Goal: Task Accomplishment & Management: Manage account settings

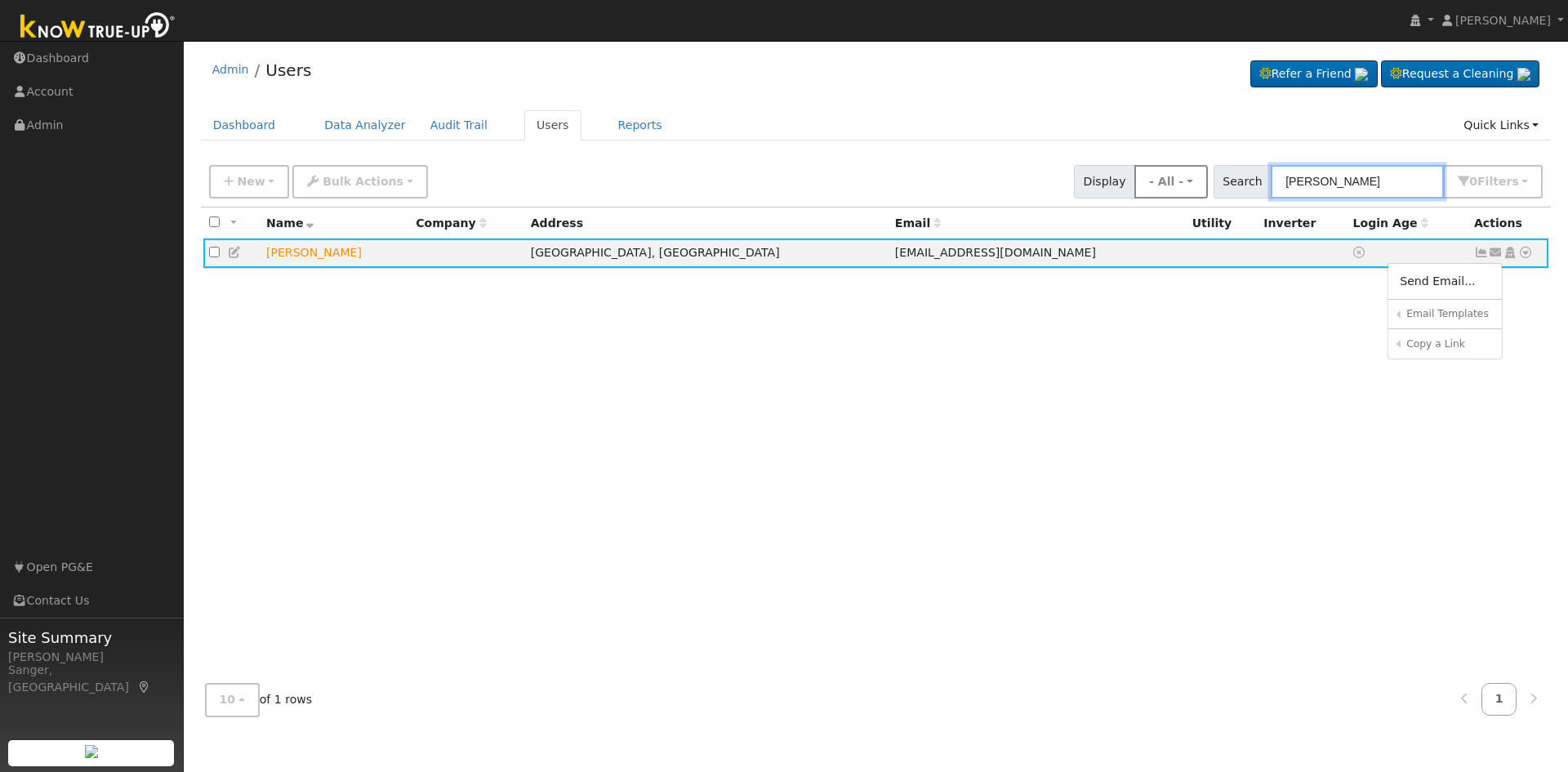
drag, startPoint x: 1366, startPoint y: 183, endPoint x: 1219, endPoint y: 190, distance: 147.2
click at [1219, 190] on div "New Add User Quick Add Quick Connect Quick Convert Lead Bulk Actions Send Email…" at bounding box center [876, 179] width 1340 height 39
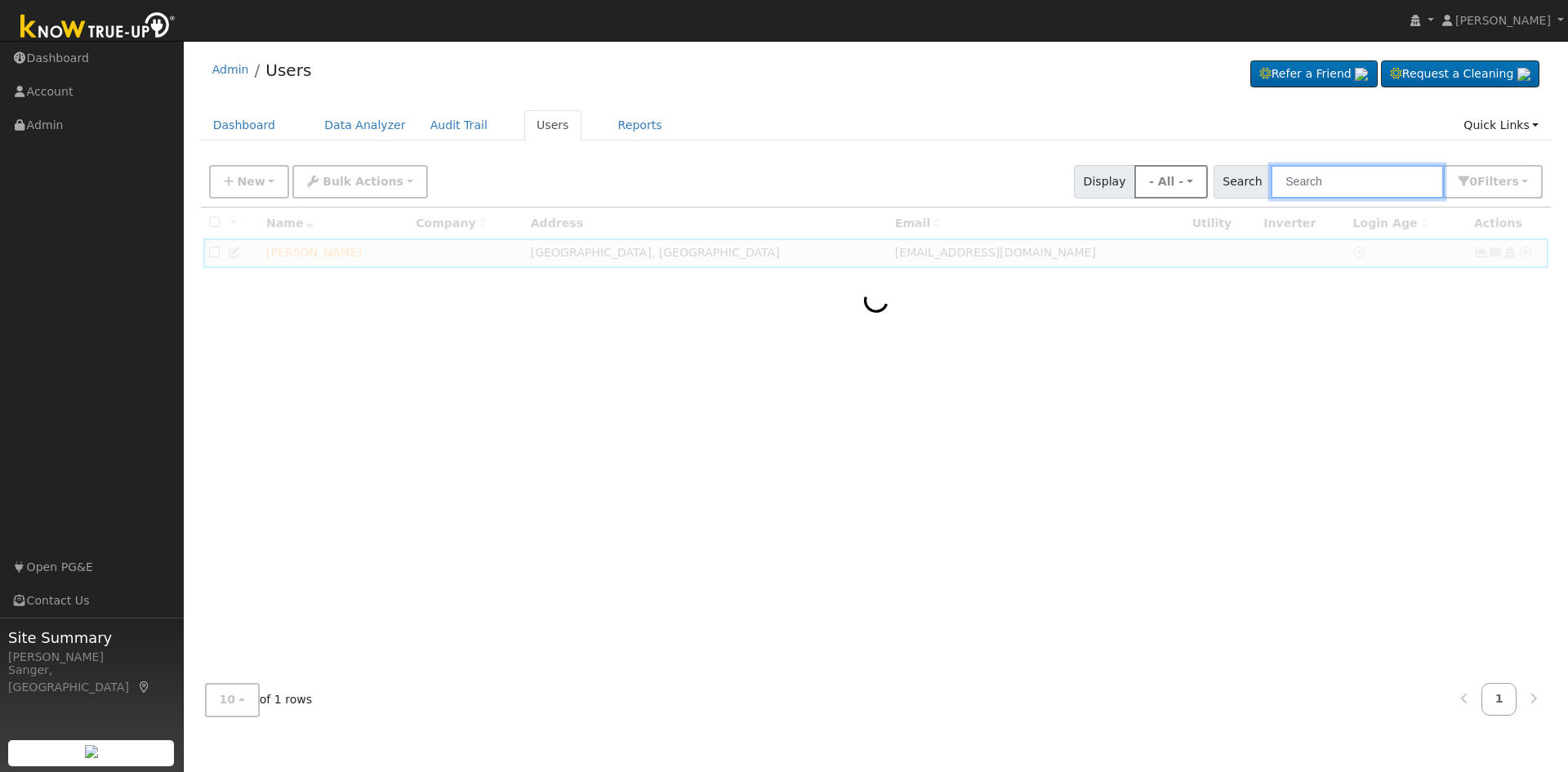
paste input "[PHONE_NUMBER]"
type input "[PHONE_NUMBER]"
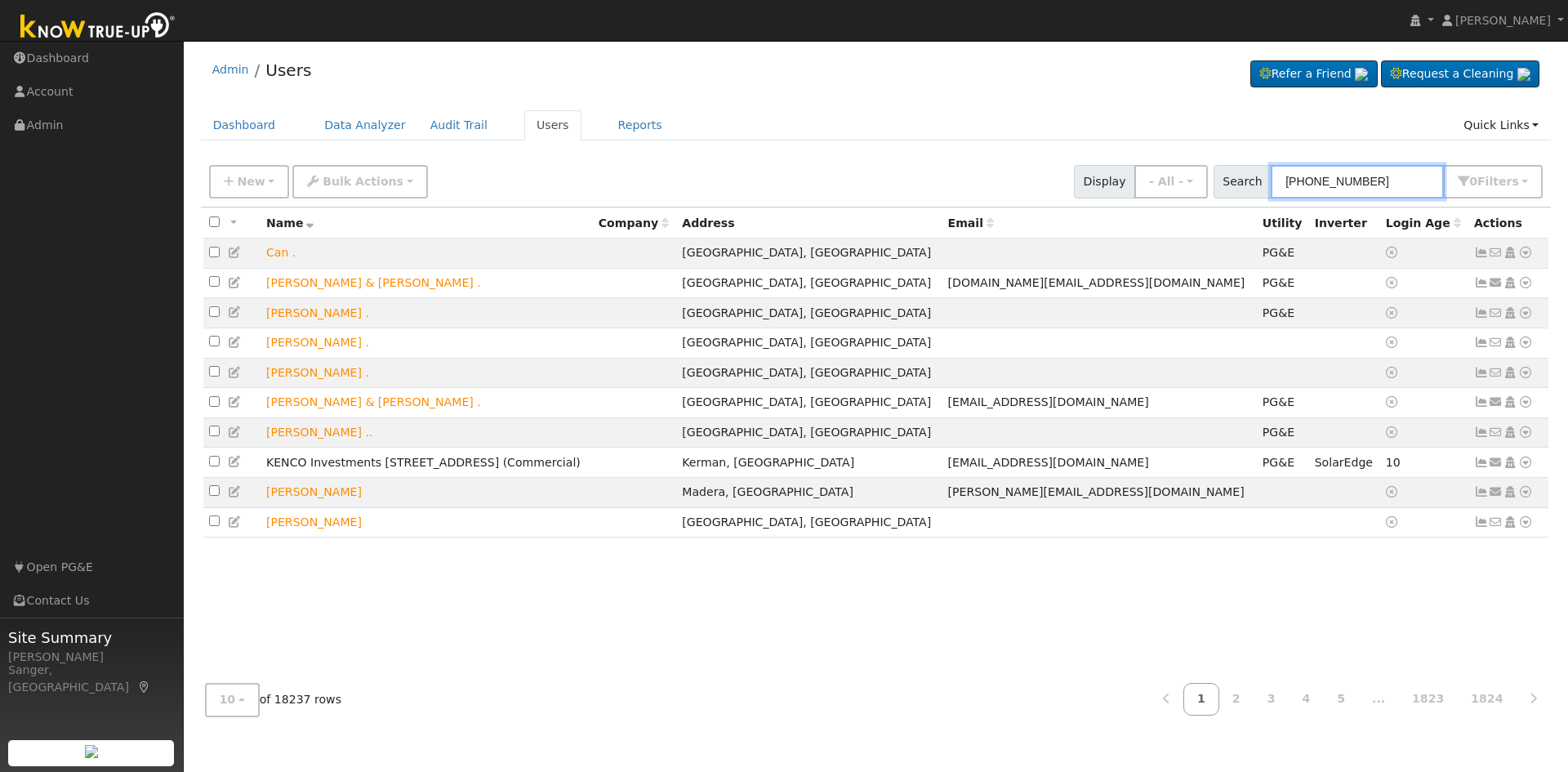
drag, startPoint x: 1383, startPoint y: 181, endPoint x: 1145, endPoint y: 193, distance: 238.3
click at [1145, 193] on div "New Add User Quick Add Quick Connect Quick Convert Lead Bulk Actions Send Email…" at bounding box center [876, 179] width 1340 height 39
paste input "[PERSON_NAME]"
type input "[PERSON_NAME]"
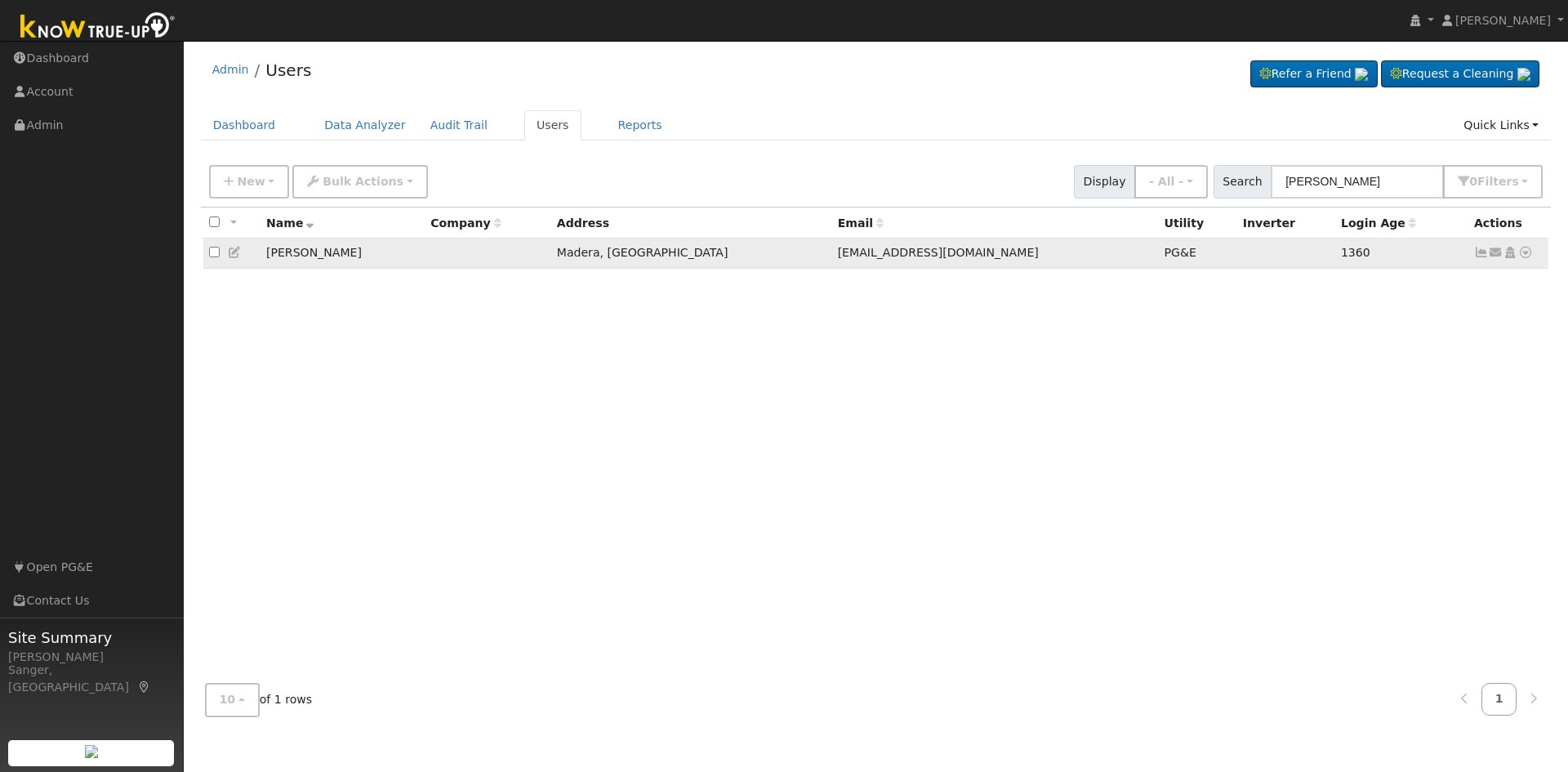
click at [1479, 257] on icon at bounding box center [1481, 252] width 14 height 11
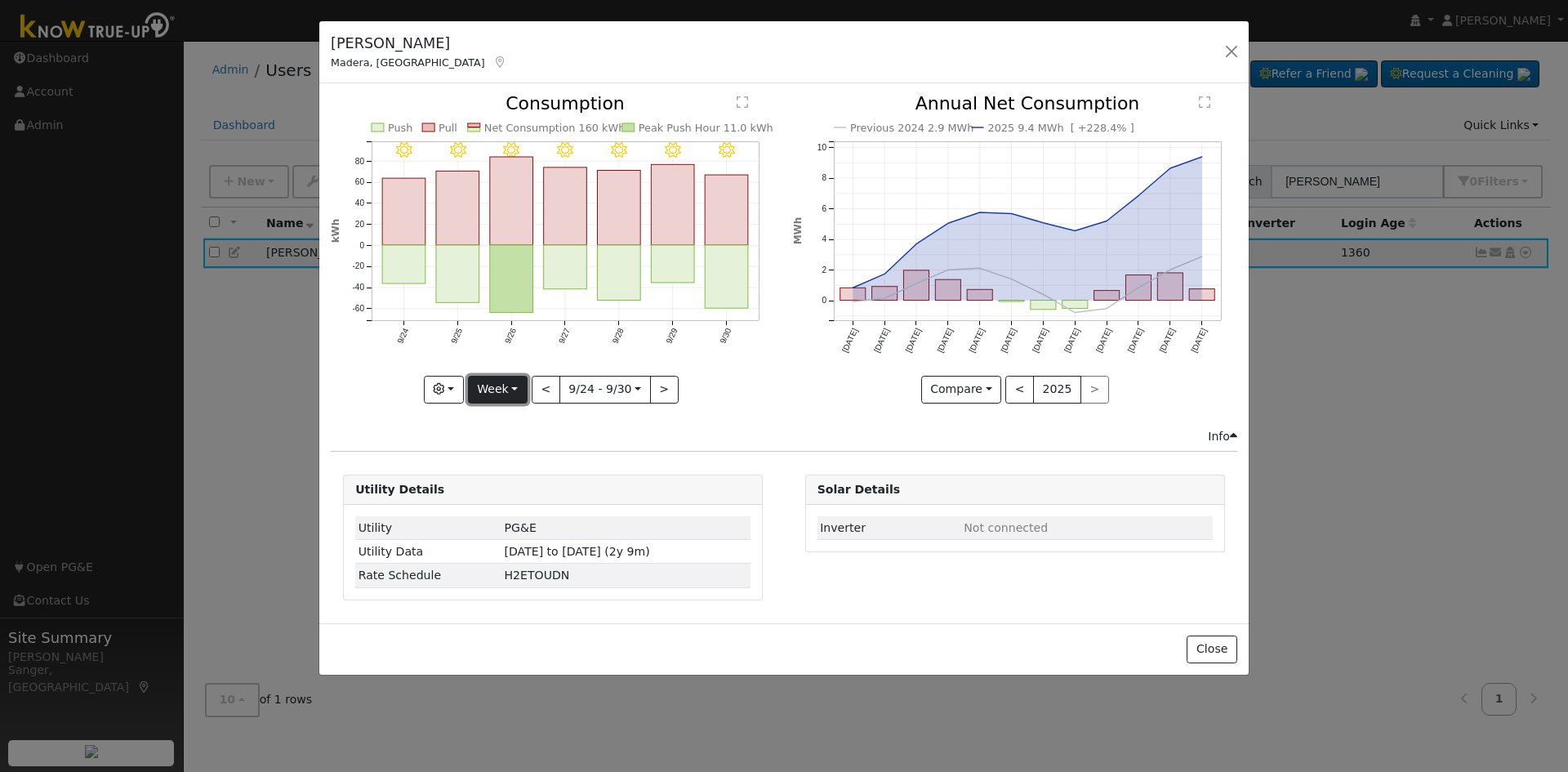
click at [498, 389] on button "Week" at bounding box center [497, 389] width 60 height 28
click at [515, 487] on link "Year" at bounding box center [526, 491] width 114 height 23
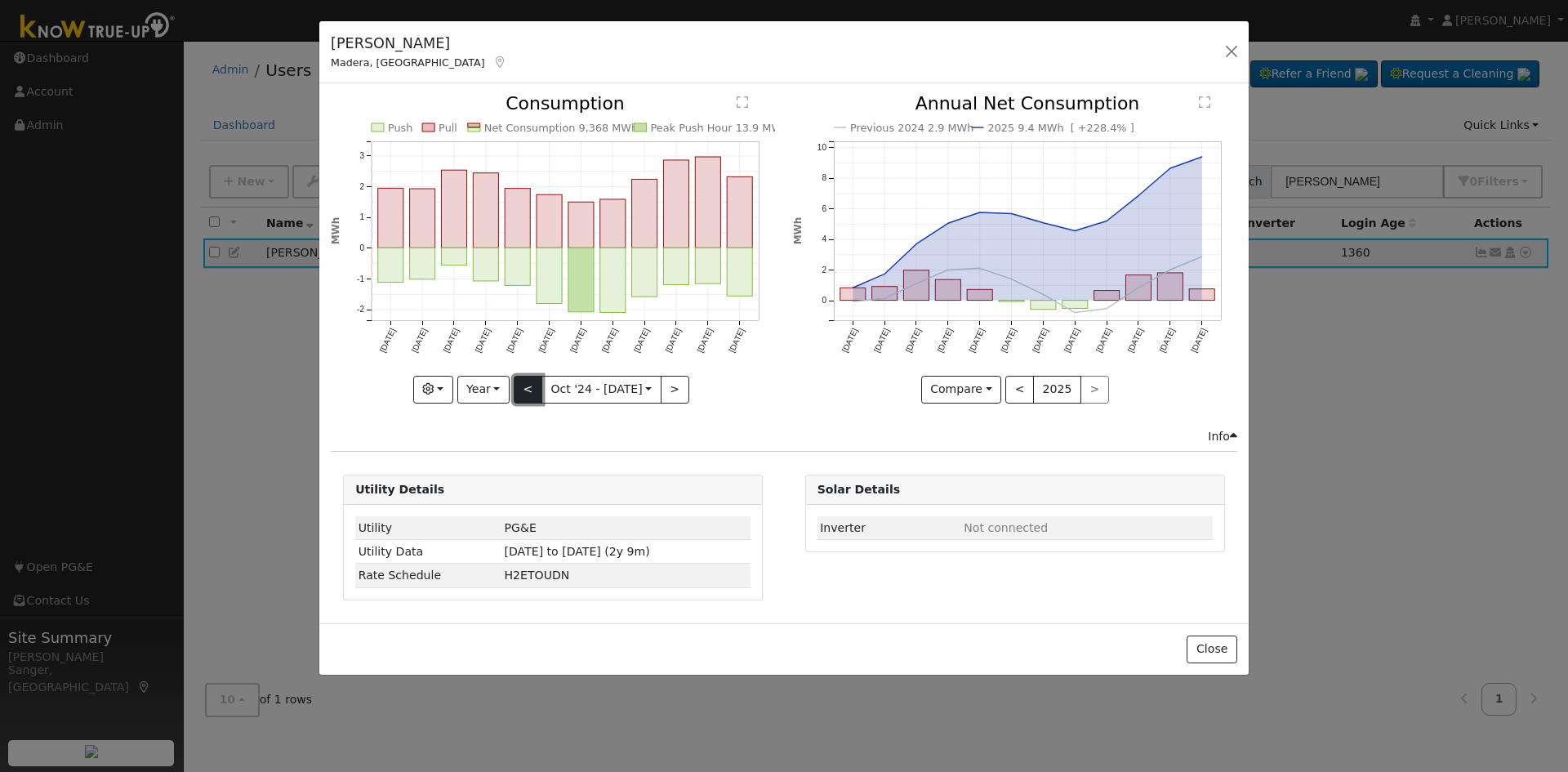
click at [523, 394] on button "<" at bounding box center [528, 389] width 29 height 28
type input "[DATE]"
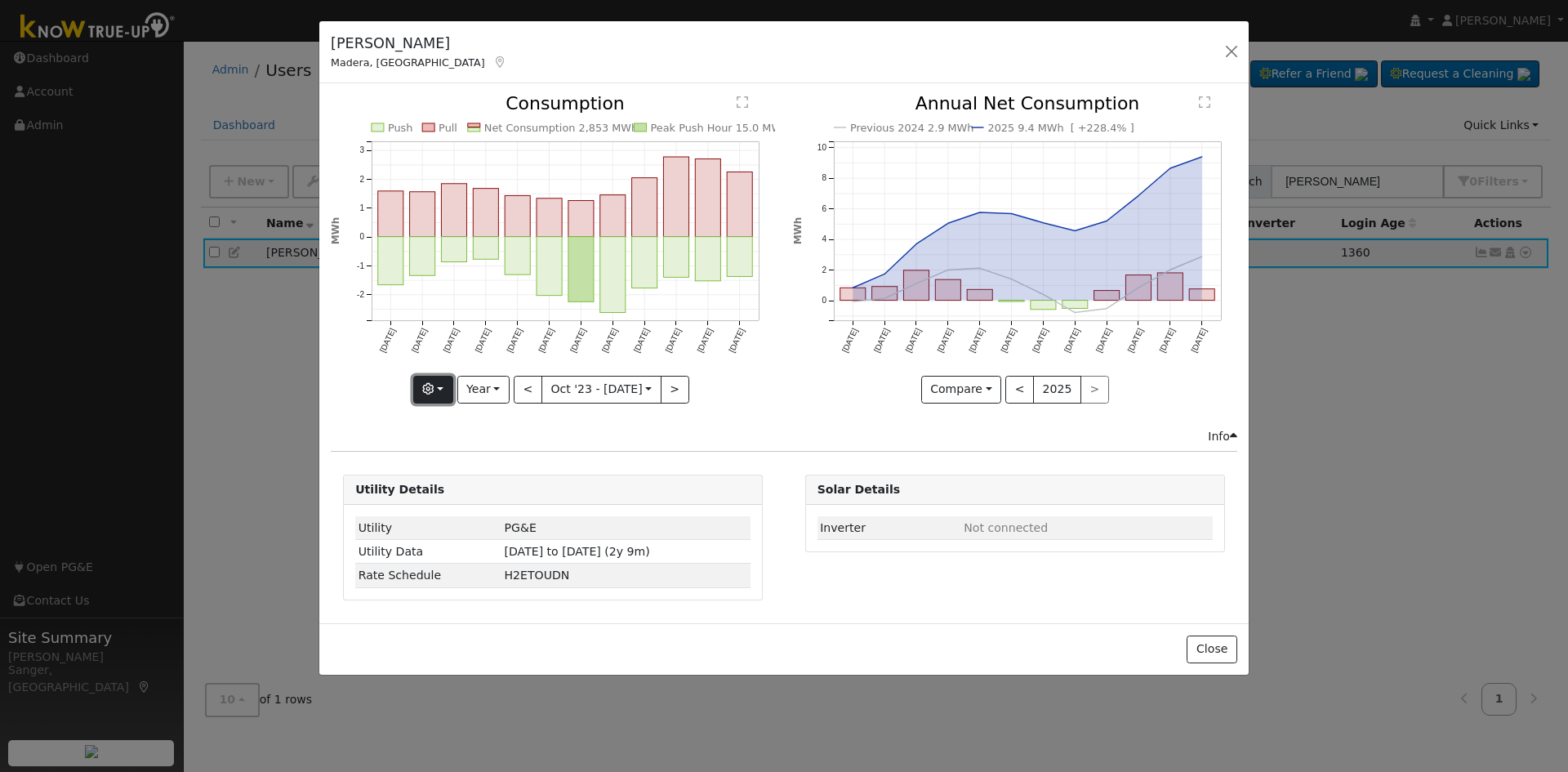
click at [434, 389] on icon "button" at bounding box center [428, 389] width 11 height 11
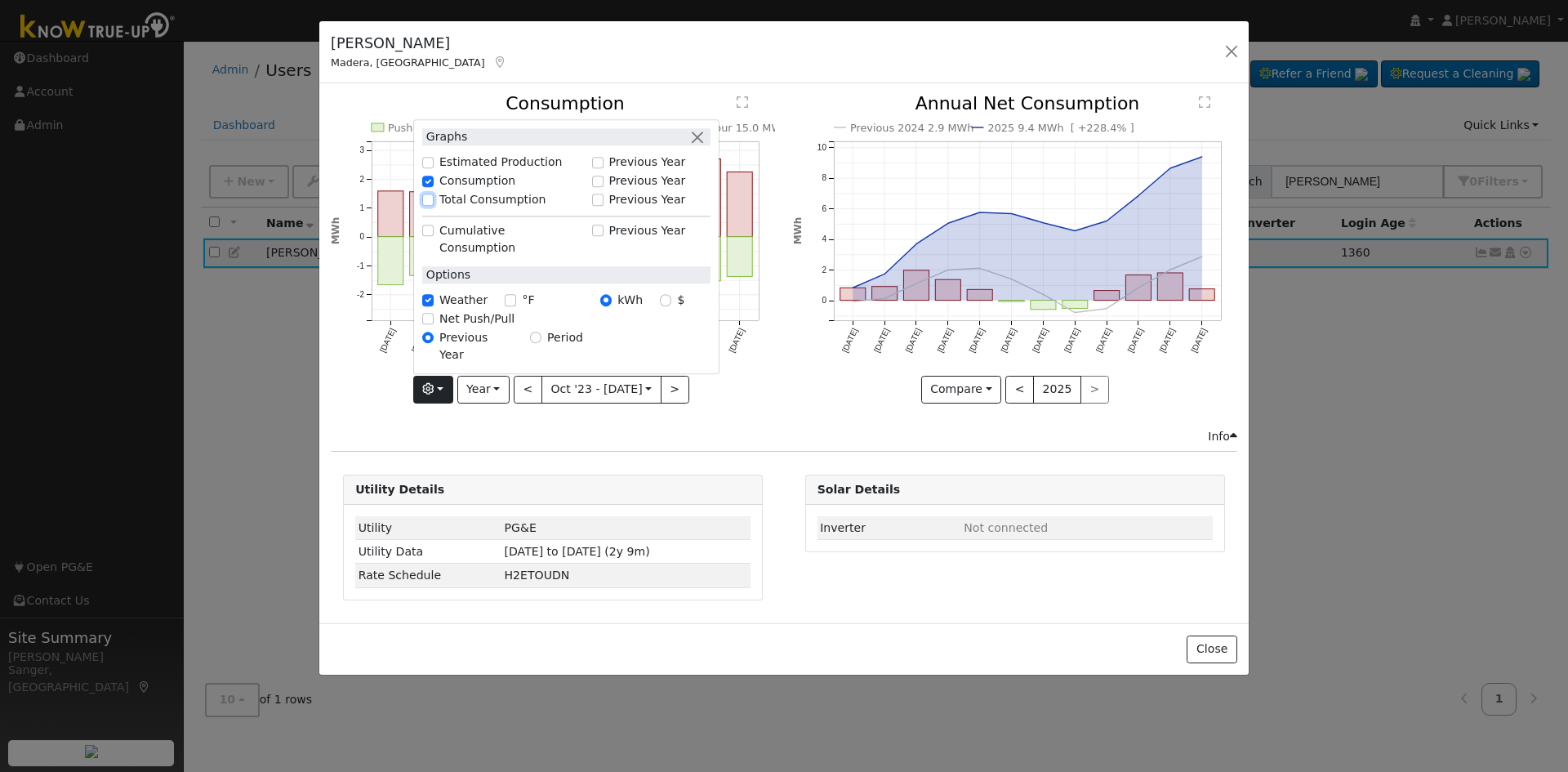
click at [434, 206] on input "Total Consumption" at bounding box center [428, 200] width 11 height 11
checkbox input "true"
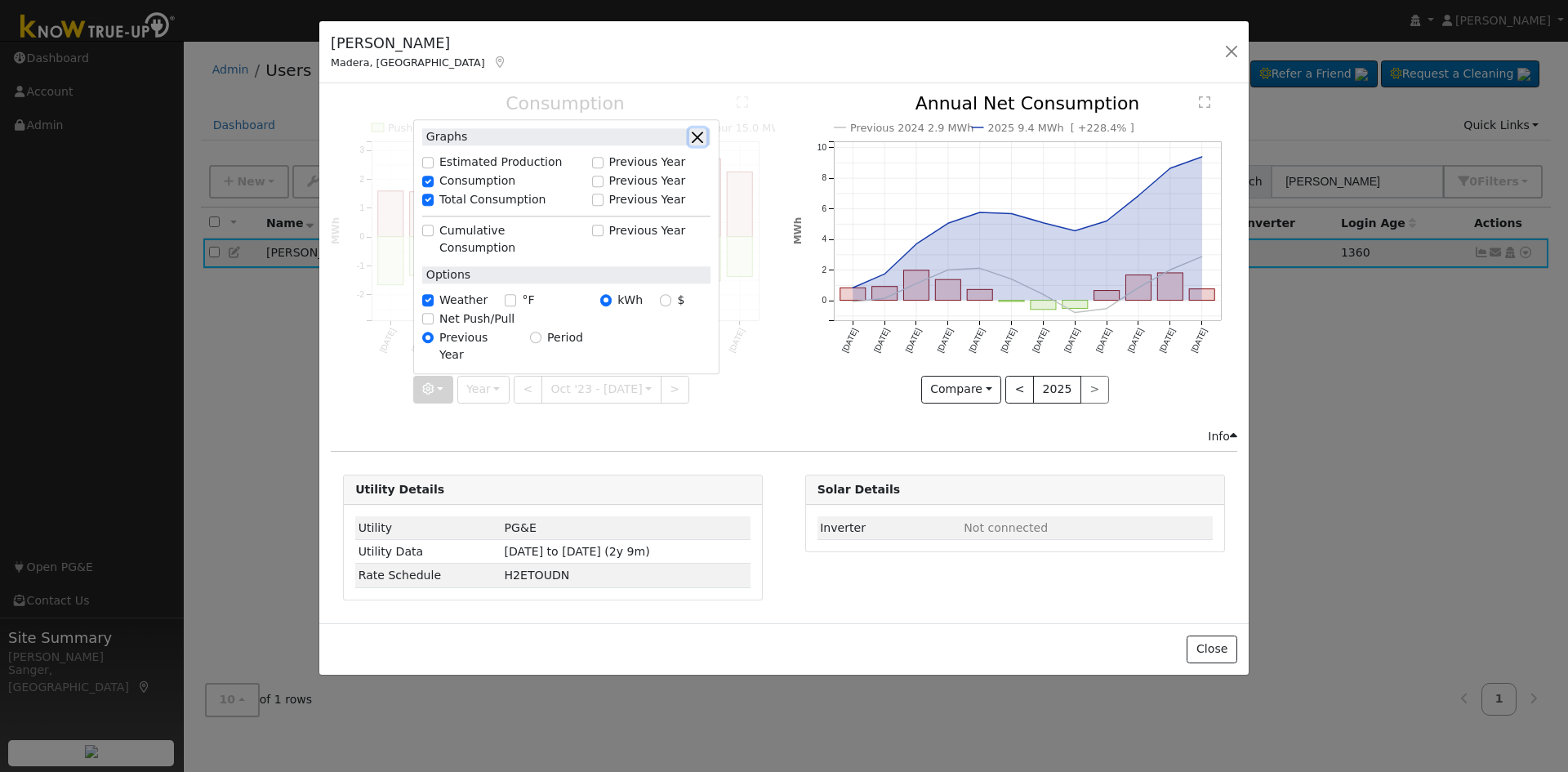
click at [700, 145] on button "button" at bounding box center [698, 137] width 17 height 17
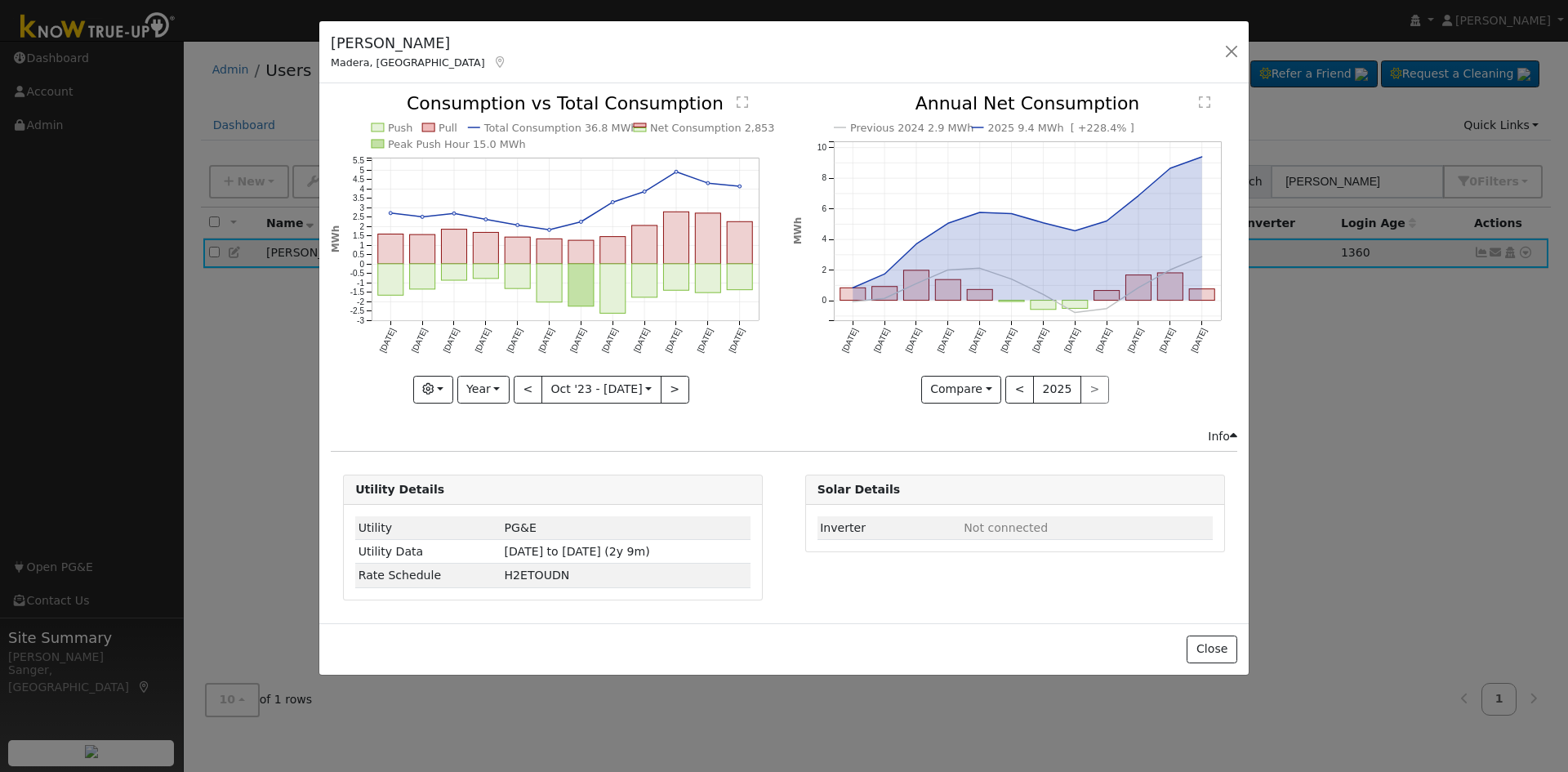
click at [666, 385] on div at bounding box center [553, 248] width 445 height 308
click at [431, 387] on icon "button" at bounding box center [428, 389] width 11 height 11
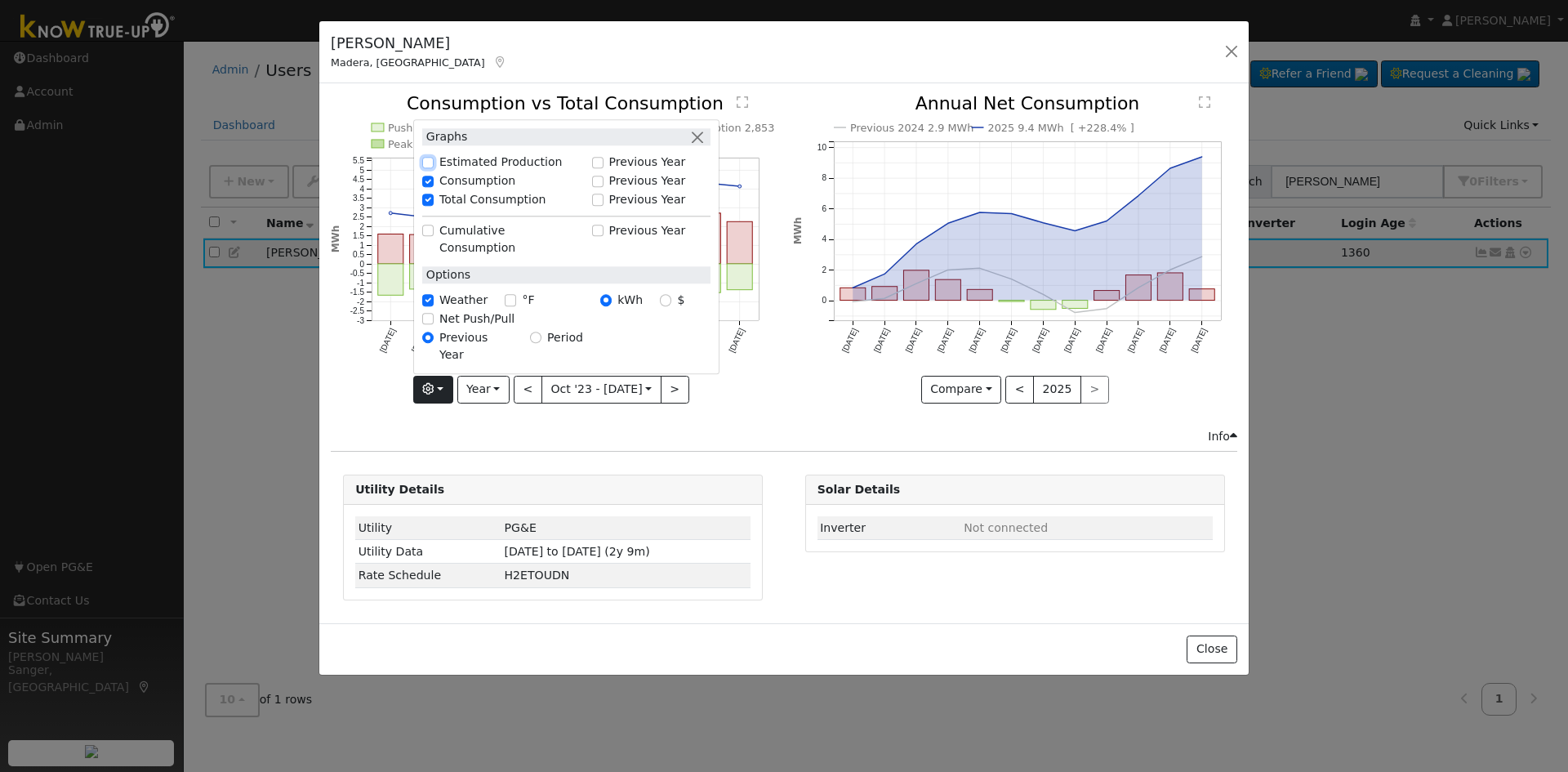
click at [431, 168] on input "Estimated Production" at bounding box center [428, 162] width 11 height 11
checkbox input "true"
click at [753, 393] on icon "Estimated Production 34.3 MWh Push Pull Total Consumption 36.8 MWh Net Consumpt…" at bounding box center [553, 252] width 445 height 315
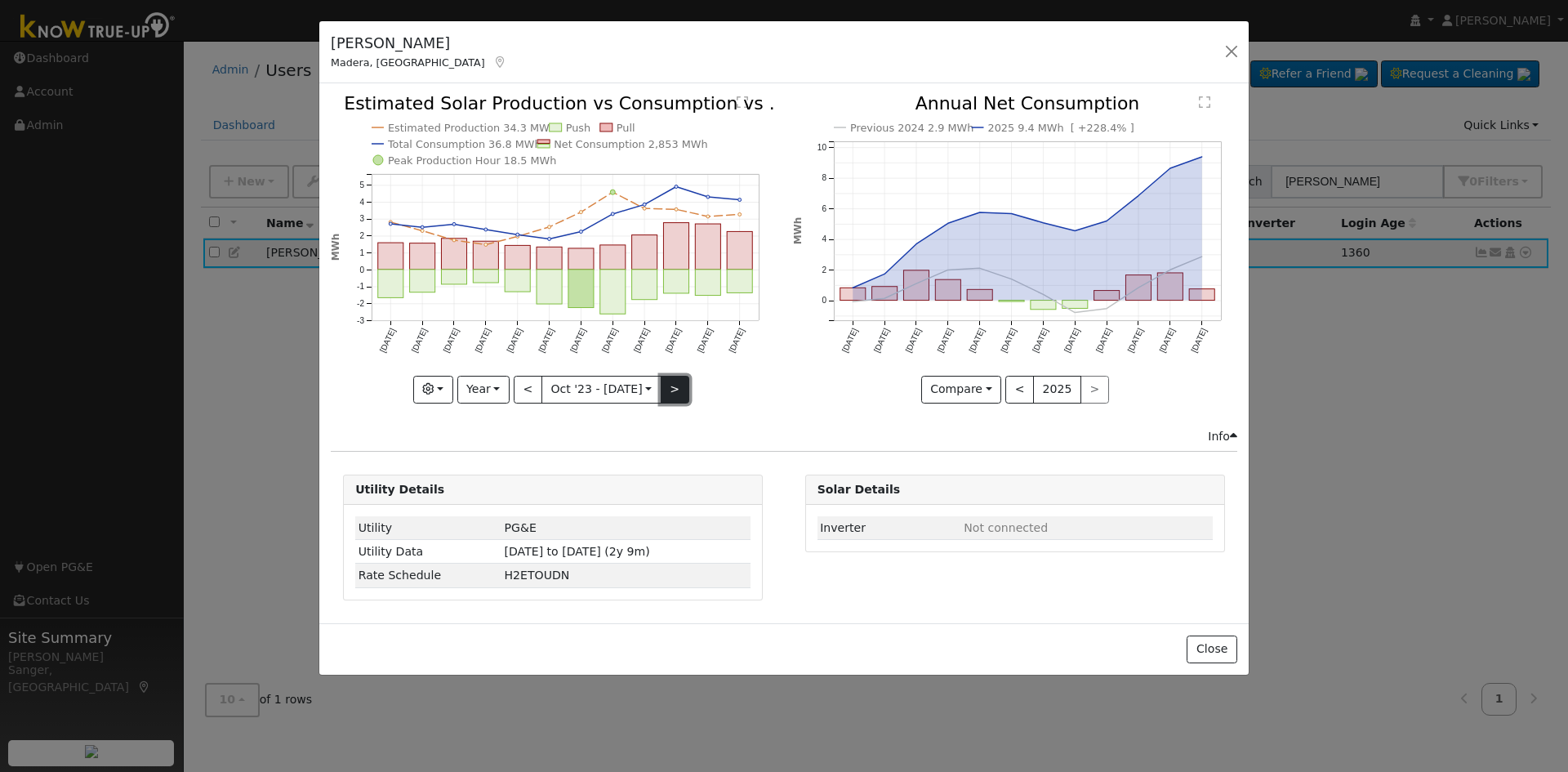
click at [671, 389] on button ">" at bounding box center [675, 389] width 29 height 28
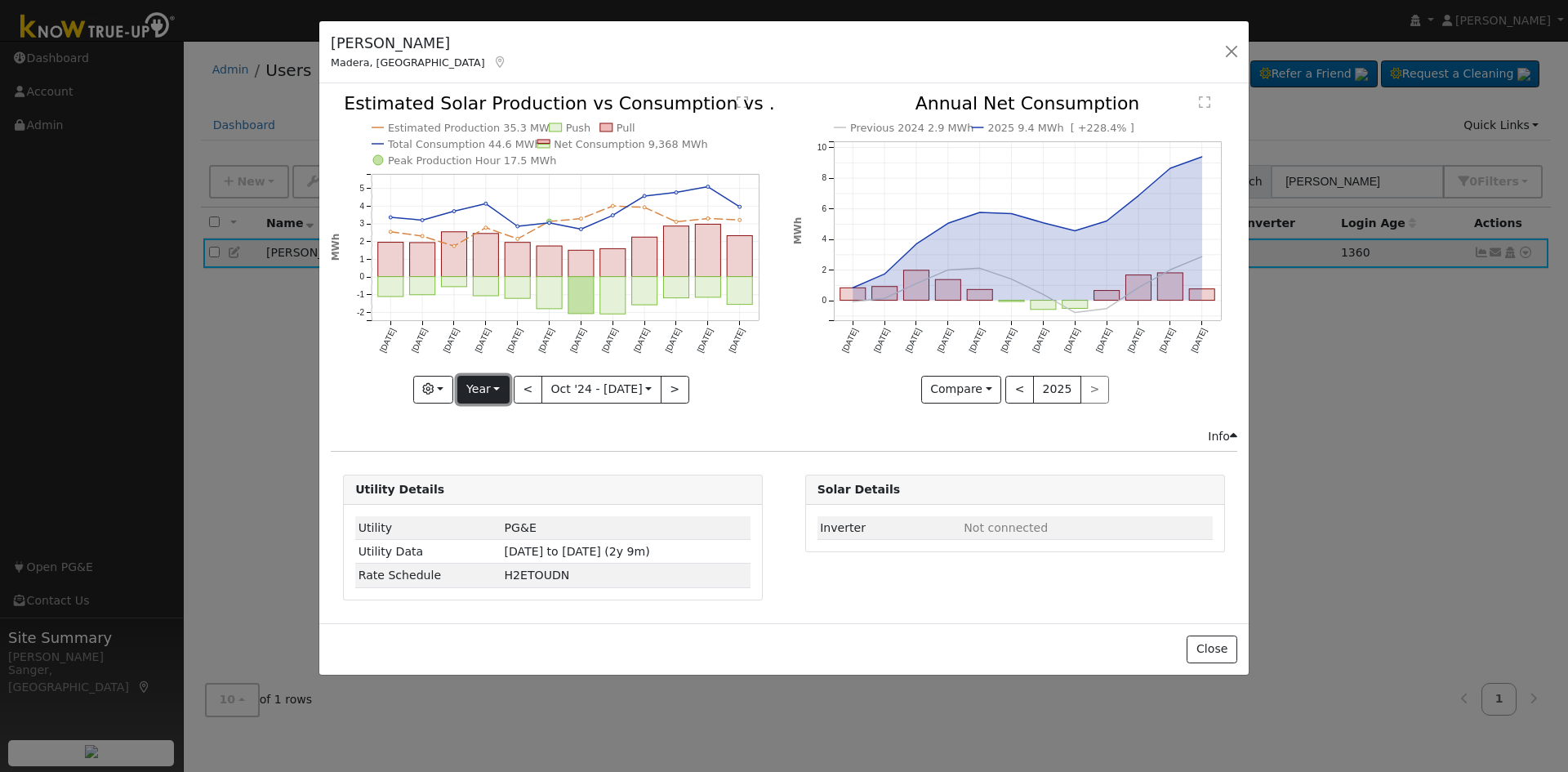
click at [486, 389] on button "Year" at bounding box center [483, 389] width 52 height 28
click at [496, 442] on link "Week" at bounding box center [515, 446] width 114 height 23
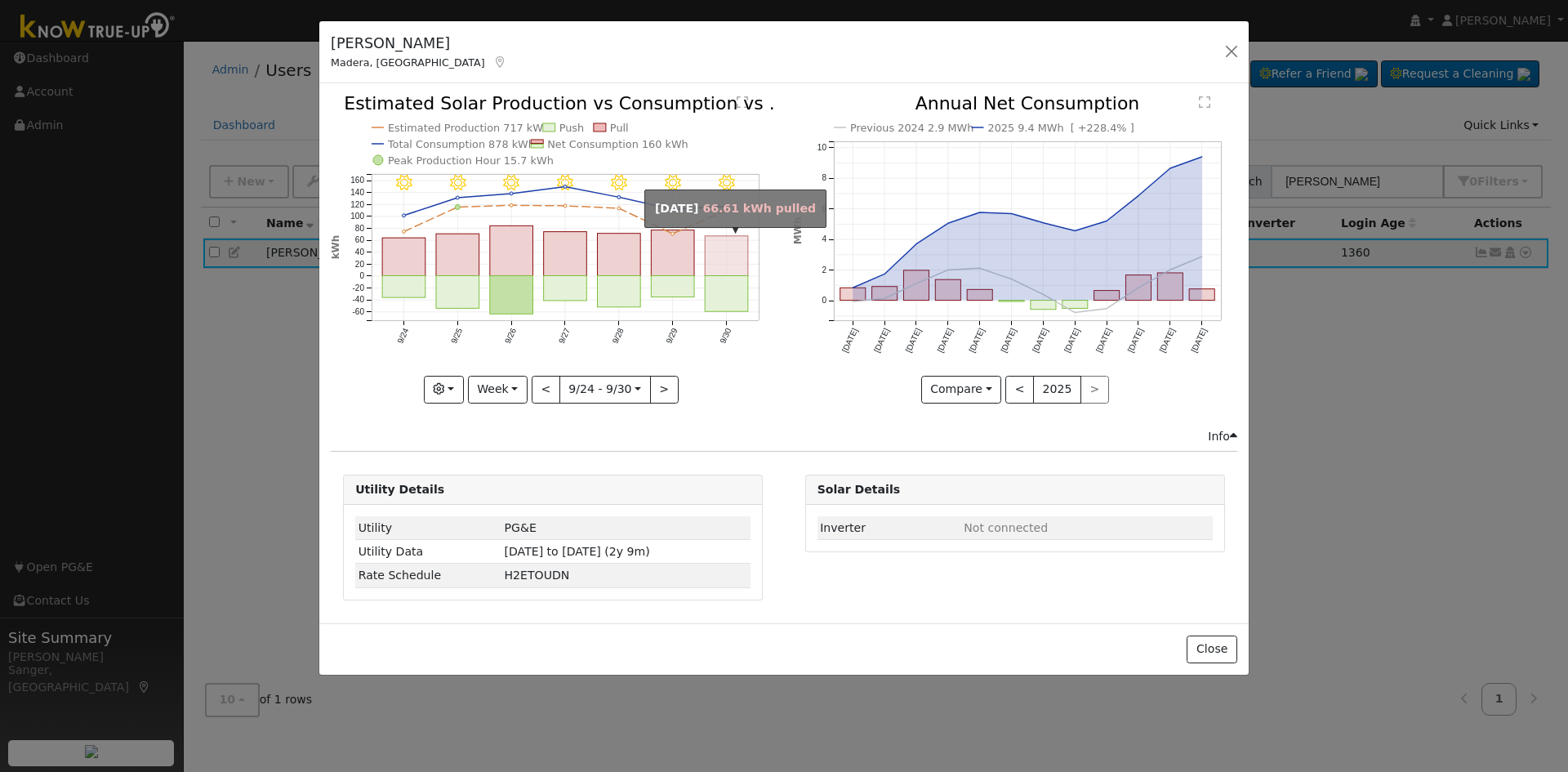
click at [735, 272] on rect "onclick=""" at bounding box center [727, 256] width 43 height 40
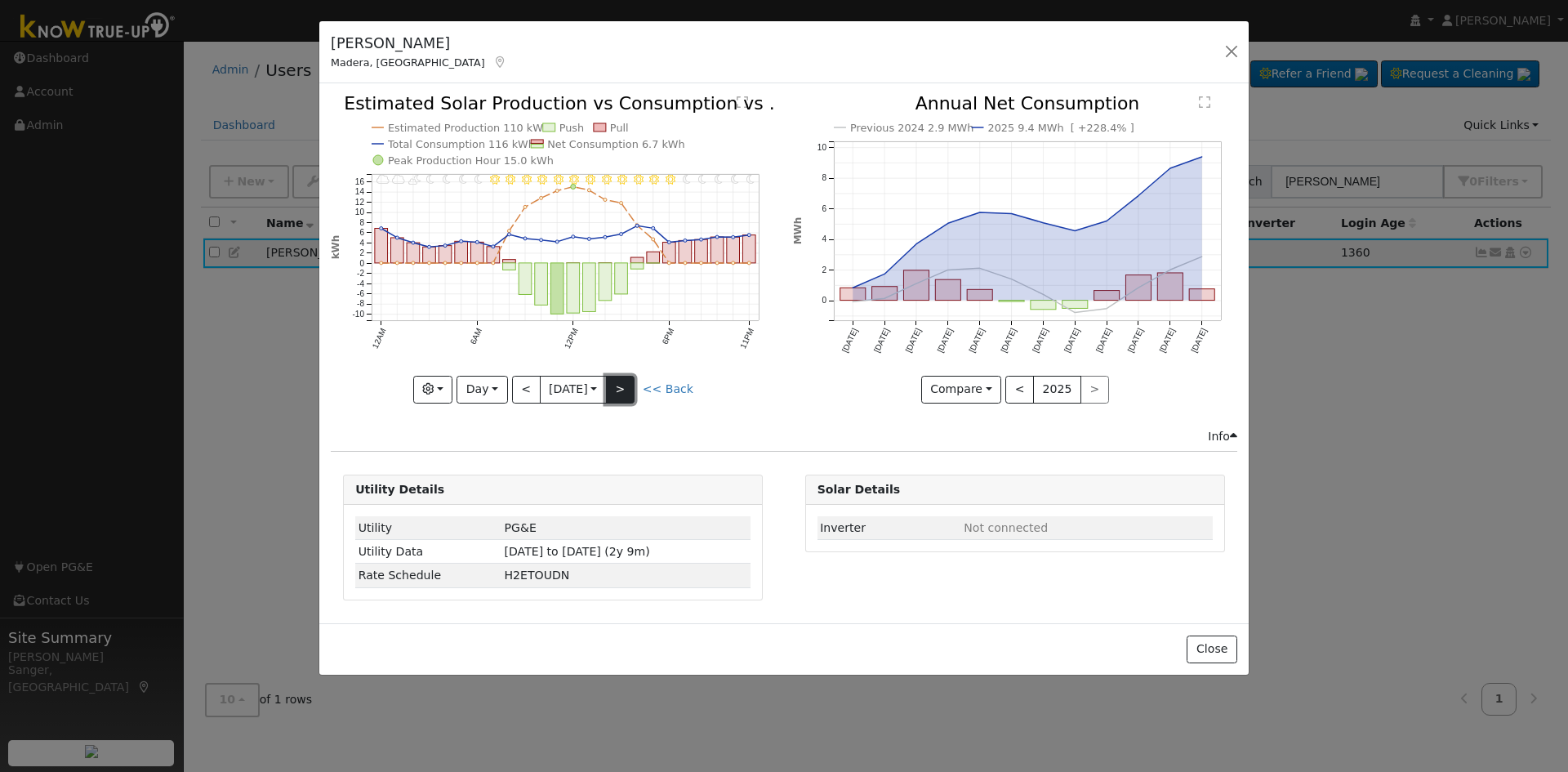
click at [626, 389] on button ">" at bounding box center [621, 389] width 29 height 28
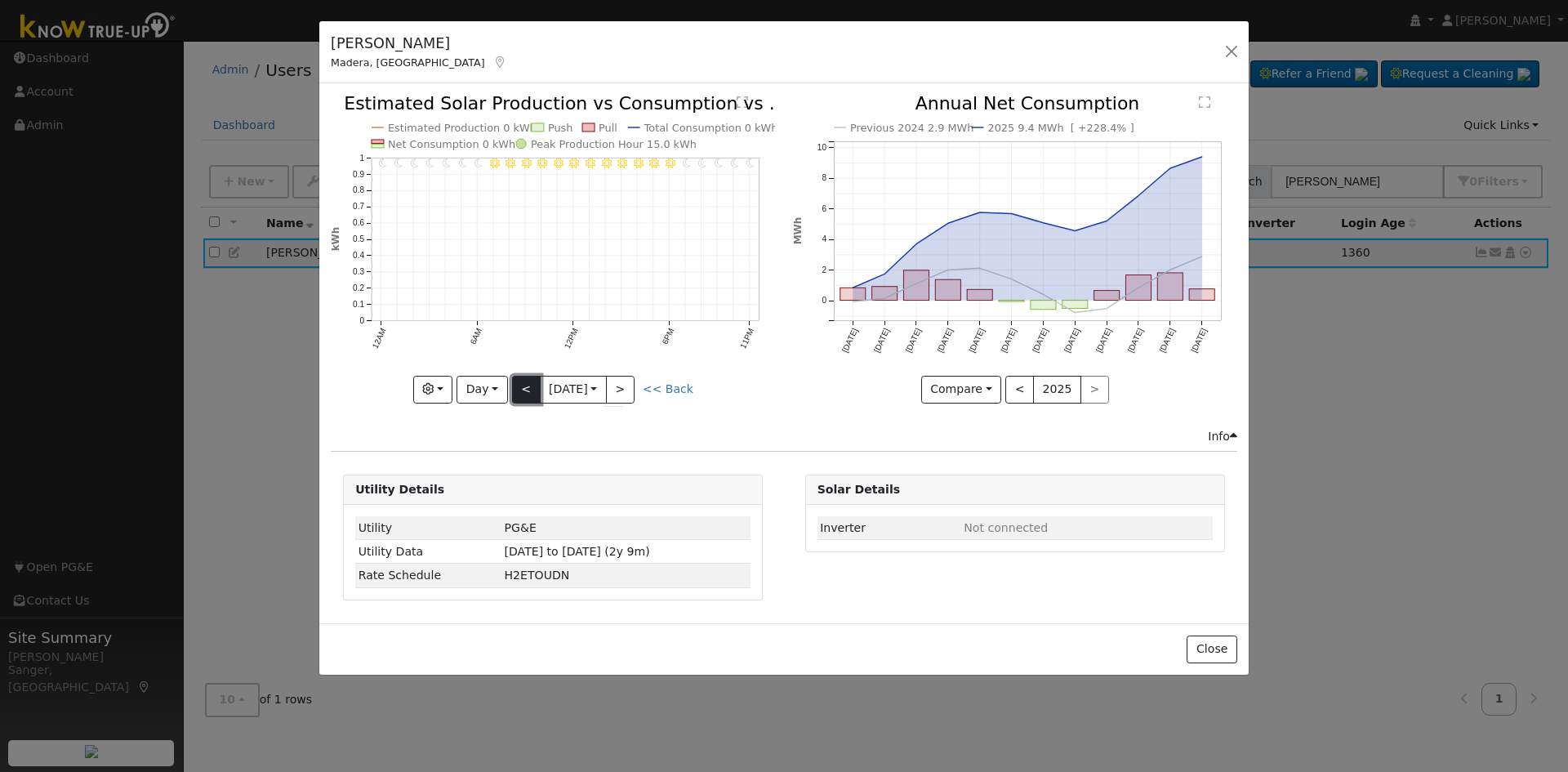
click at [517, 389] on button "<" at bounding box center [526, 389] width 29 height 28
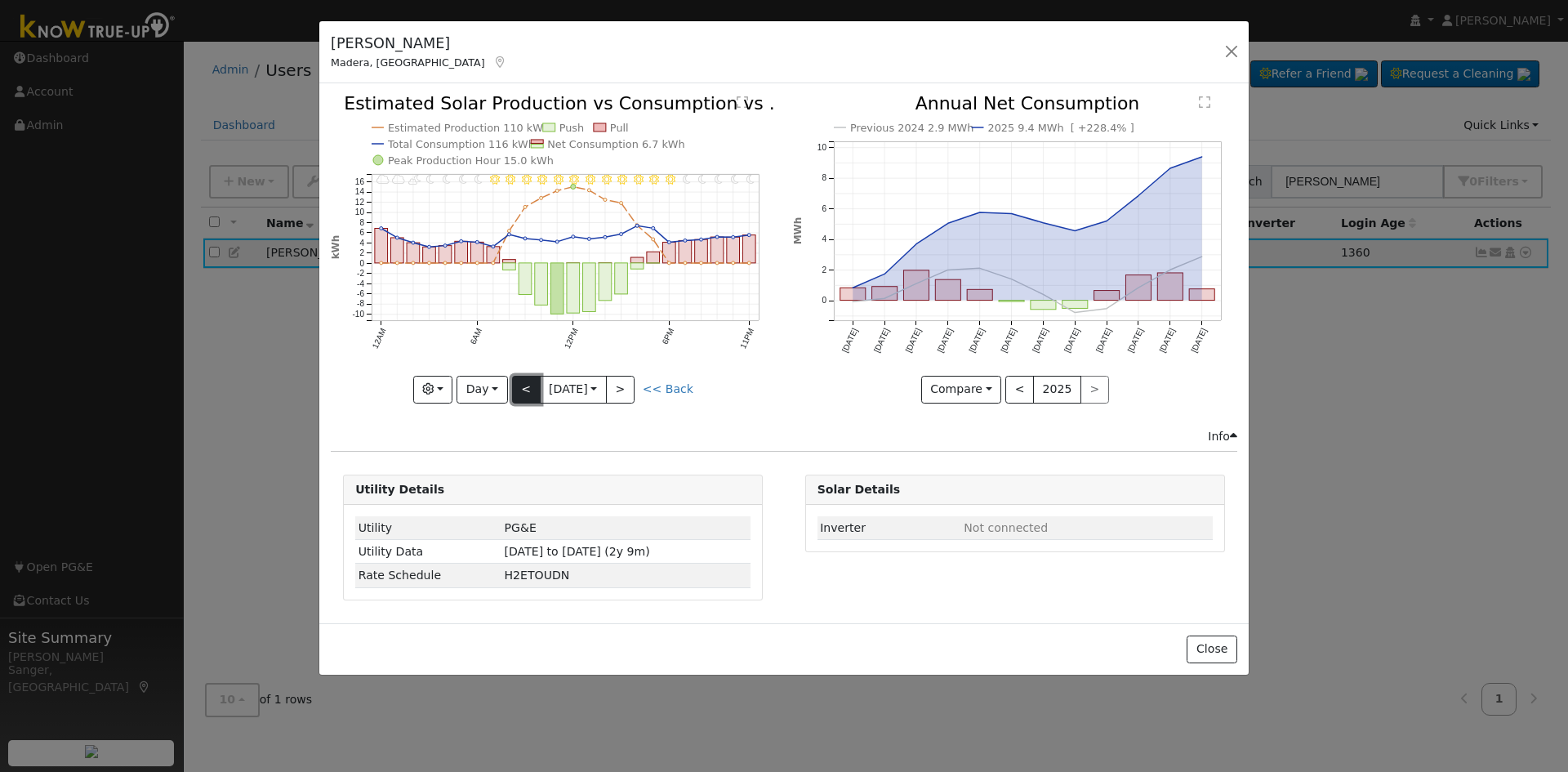
click at [518, 390] on button "<" at bounding box center [526, 389] width 29 height 28
type input "[DATE]"
